Goal: Navigation & Orientation: Find specific page/section

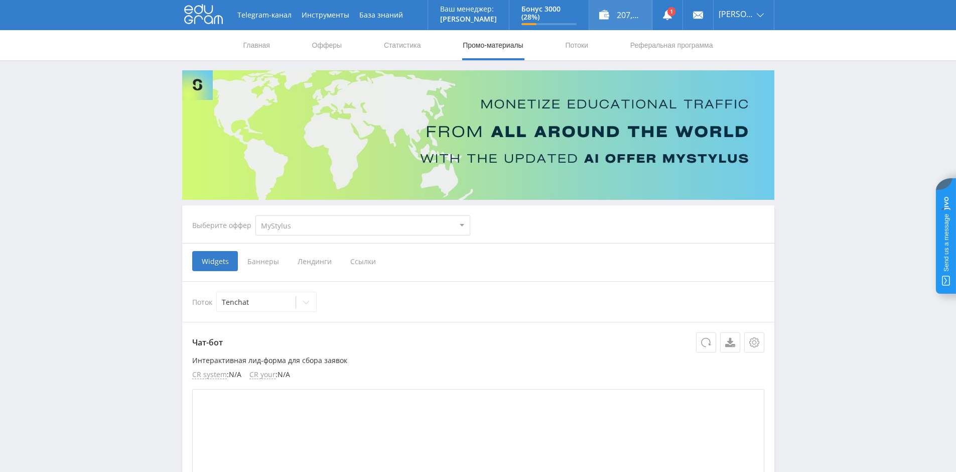
click at [624, 14] on div "207,00 ₽" at bounding box center [620, 15] width 63 height 30
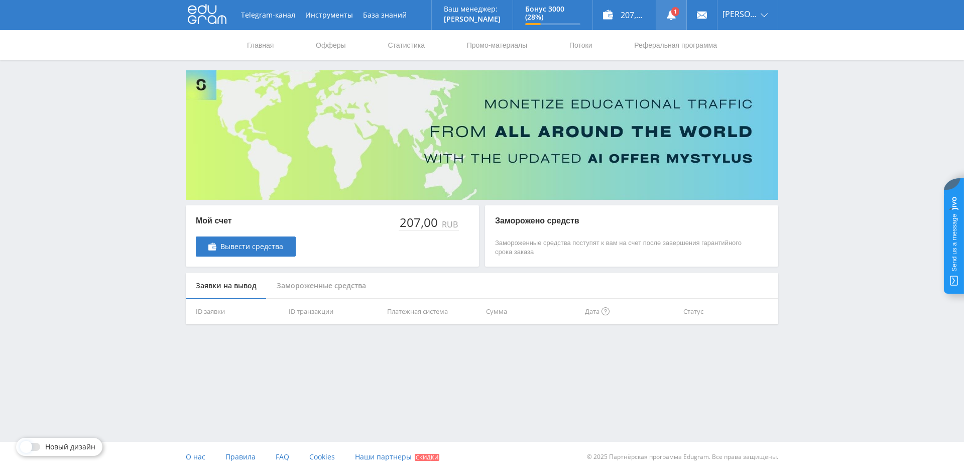
click at [666, 8] on link at bounding box center [671, 15] width 30 height 30
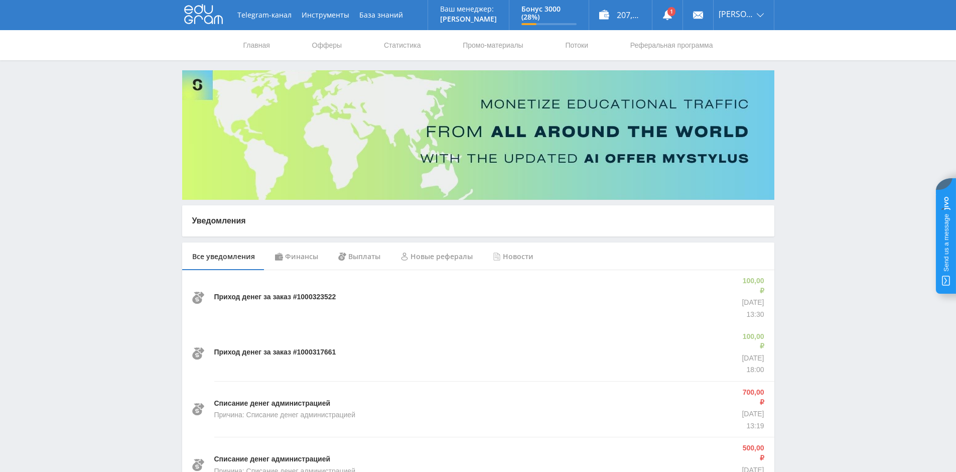
click at [308, 258] on div "Финансы" at bounding box center [296, 256] width 63 height 28
click at [324, 44] on link "Офферы" at bounding box center [327, 45] width 32 height 30
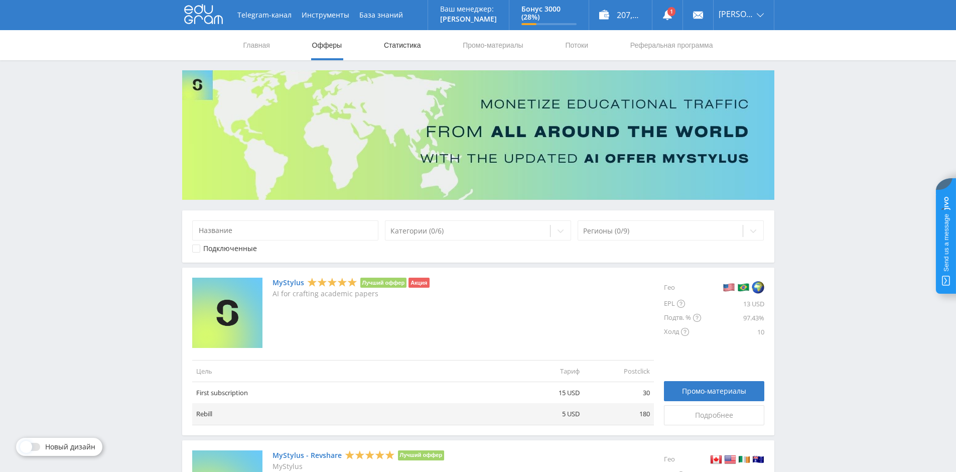
click at [392, 49] on link "Статистика" at bounding box center [402, 45] width 39 height 30
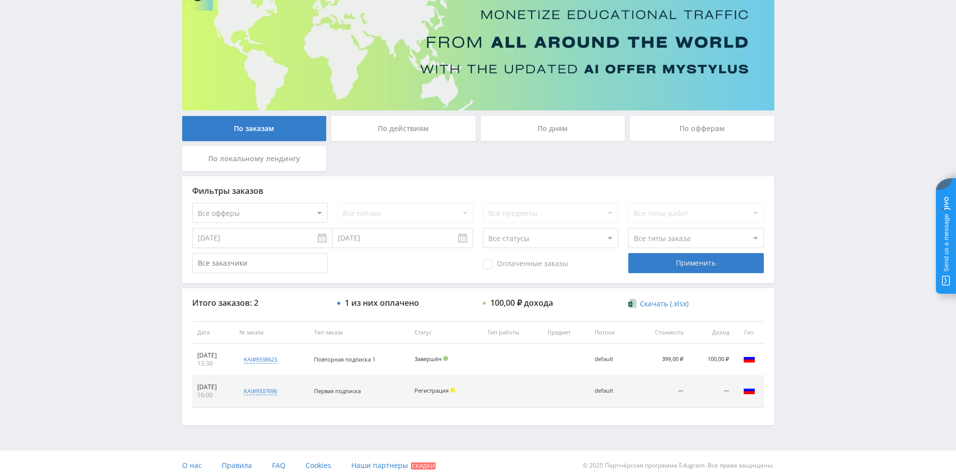
scroll to position [98, 0]
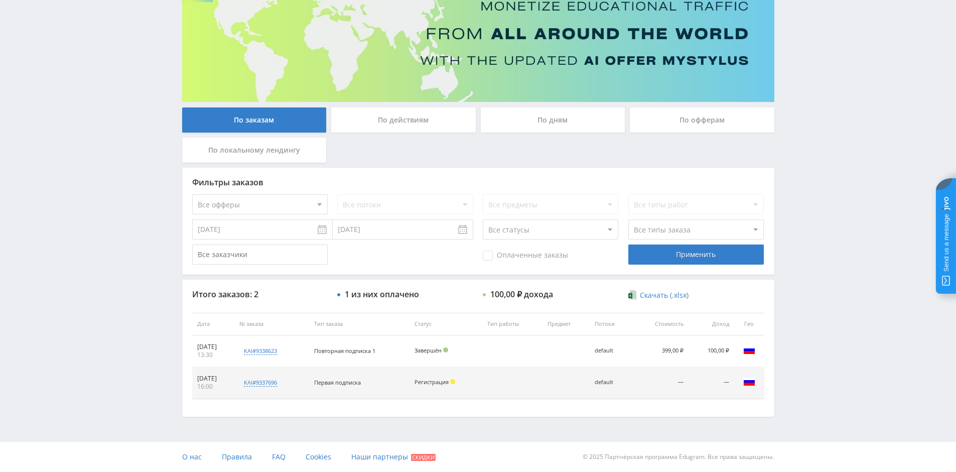
click at [665, 120] on div "По офферам" at bounding box center [702, 119] width 145 height 25
click at [0, 0] on input "По офферам" at bounding box center [0, 0] width 0 height 0
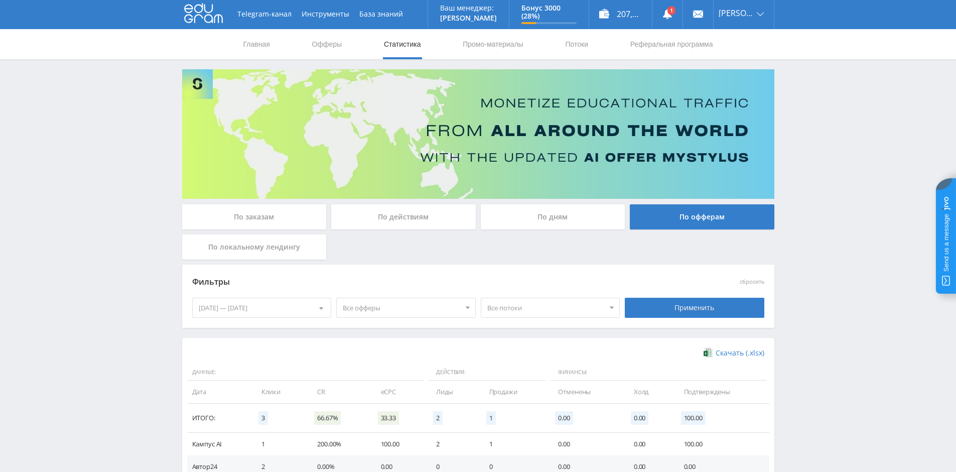
scroll to position [0, 0]
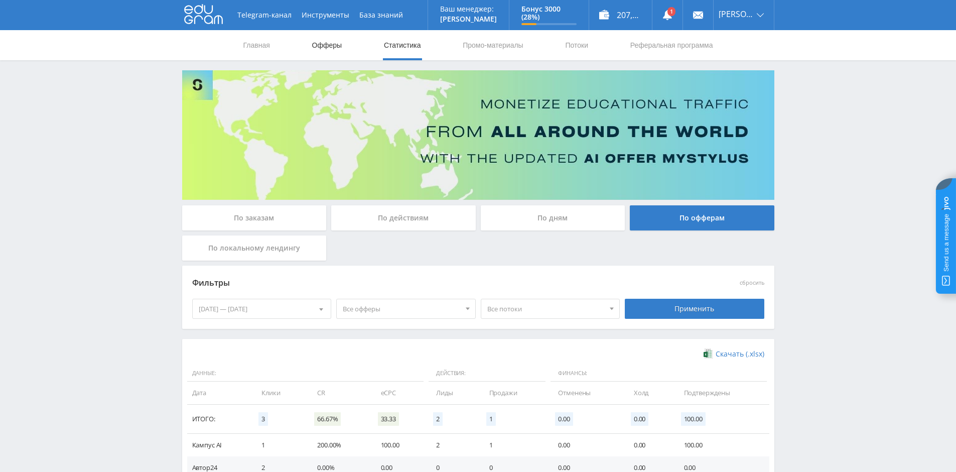
click at [327, 47] on link "Офферы" at bounding box center [327, 45] width 32 height 30
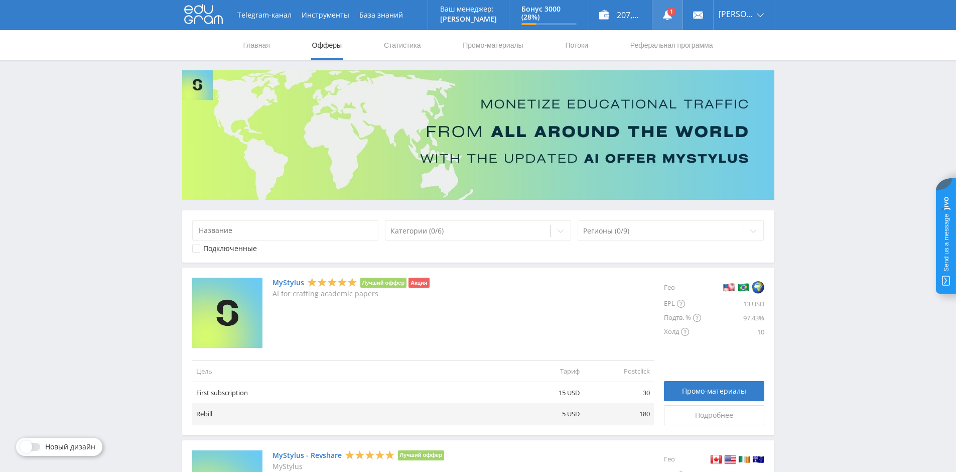
click at [671, 13] on link at bounding box center [667, 15] width 30 height 30
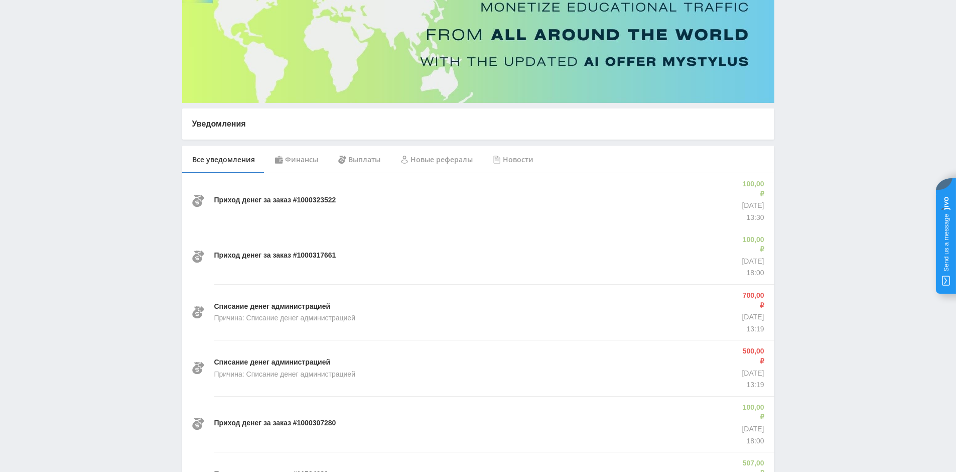
scroll to position [100, 0]
